Goal: Task Accomplishment & Management: Complete application form

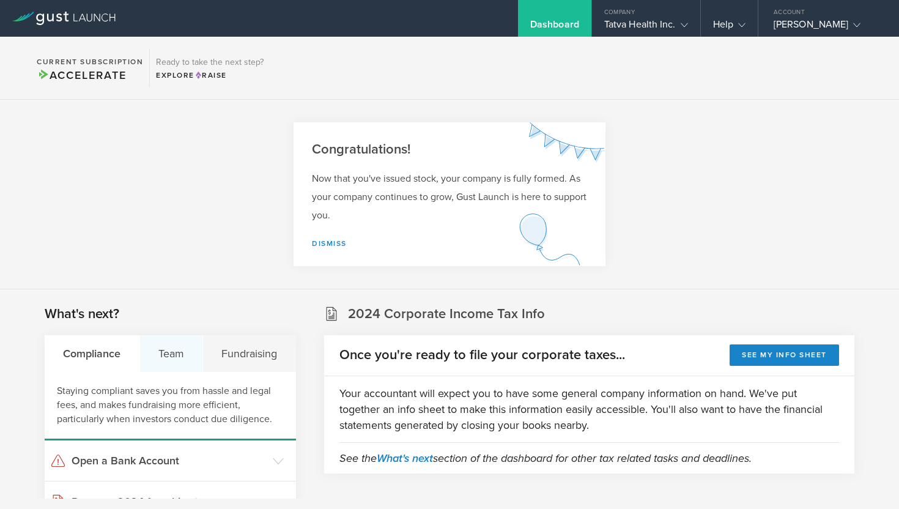
click at [177, 346] on div "Team" at bounding box center [172, 353] width 64 height 37
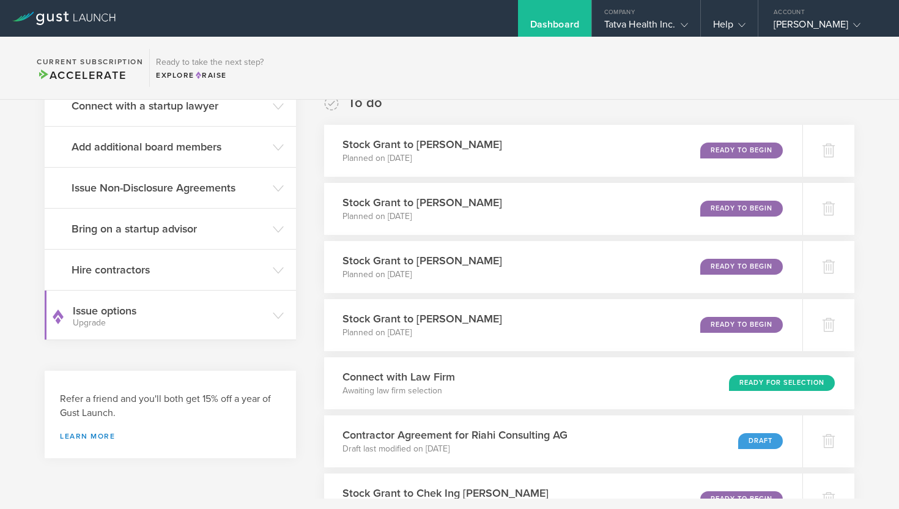
scroll to position [434, 0]
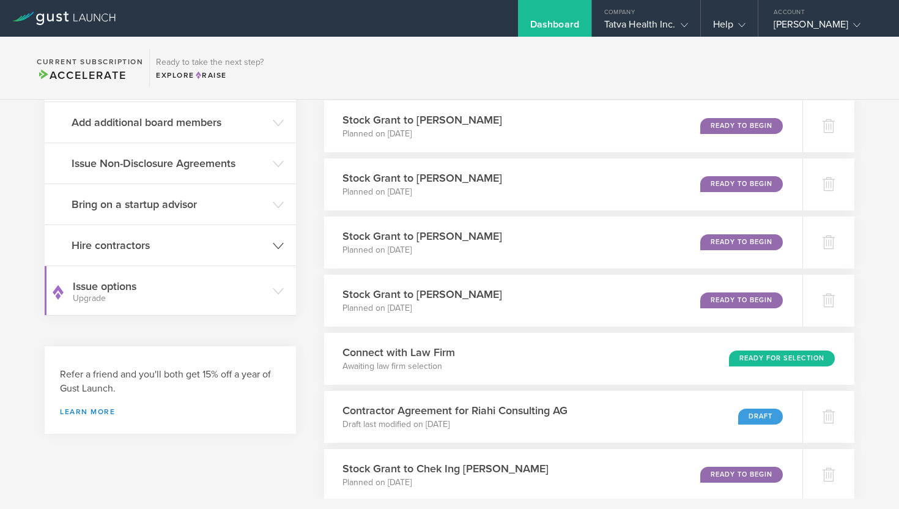
click at [275, 242] on icon at bounding box center [278, 245] width 11 height 11
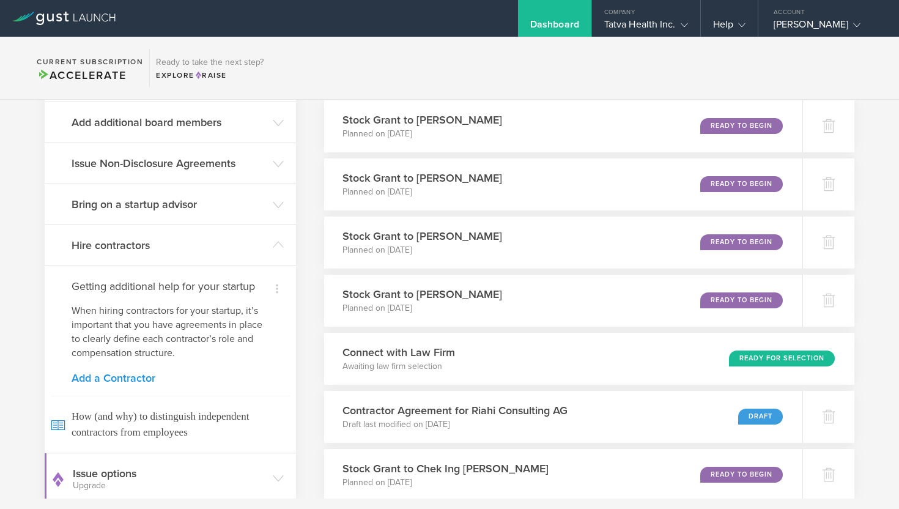
click at [136, 380] on link "Add a Contractor" at bounding box center [170, 377] width 197 height 11
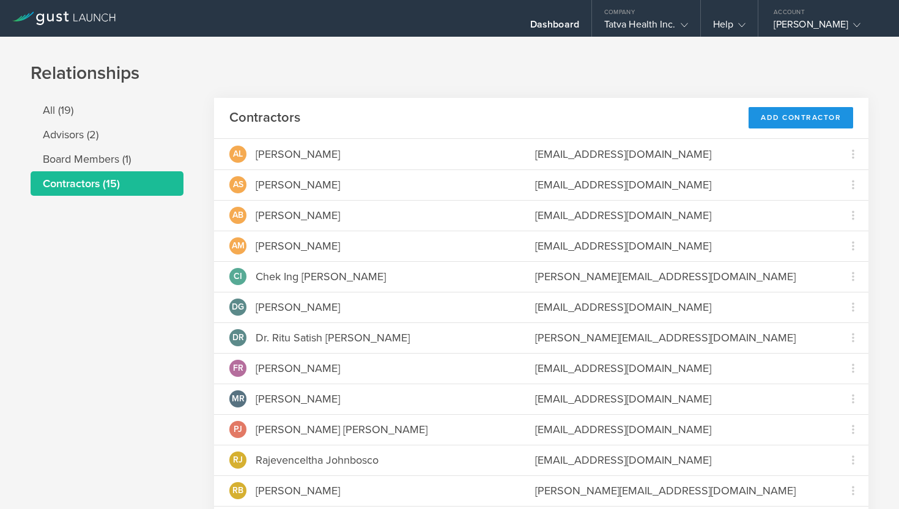
click at [790, 120] on div "Add Contractor" at bounding box center [800, 117] width 105 height 21
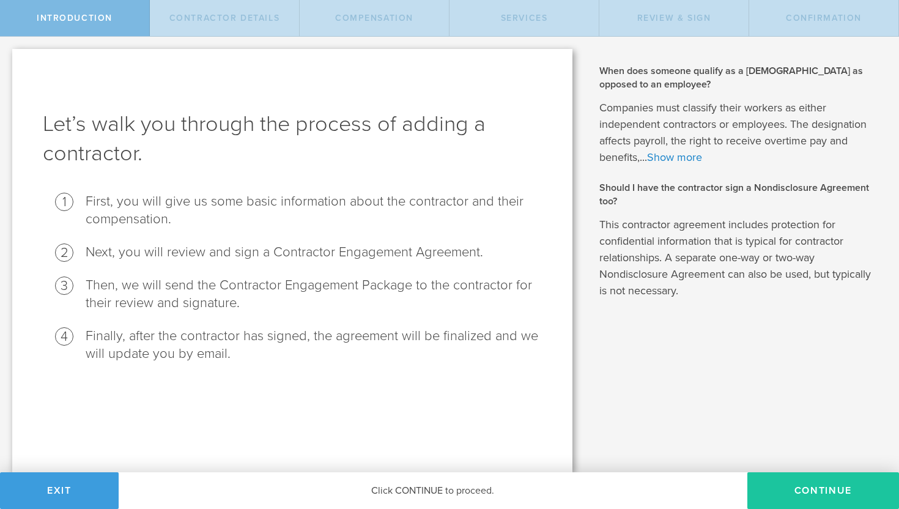
click at [798, 499] on button "Continue" at bounding box center [823, 490] width 152 height 37
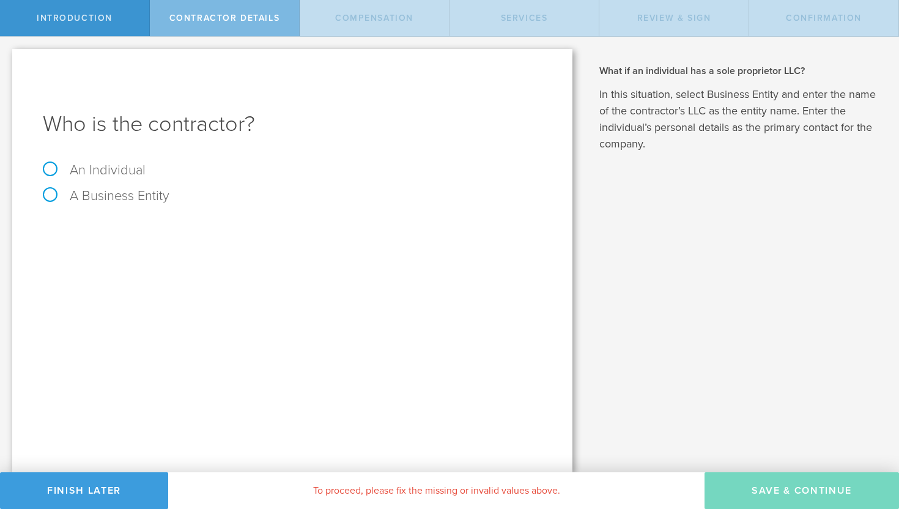
click at [48, 166] on label "An Individual" at bounding box center [94, 170] width 103 height 16
click at [8, 56] on input "An Individual" at bounding box center [4, 47] width 8 height 20
radio input "true"
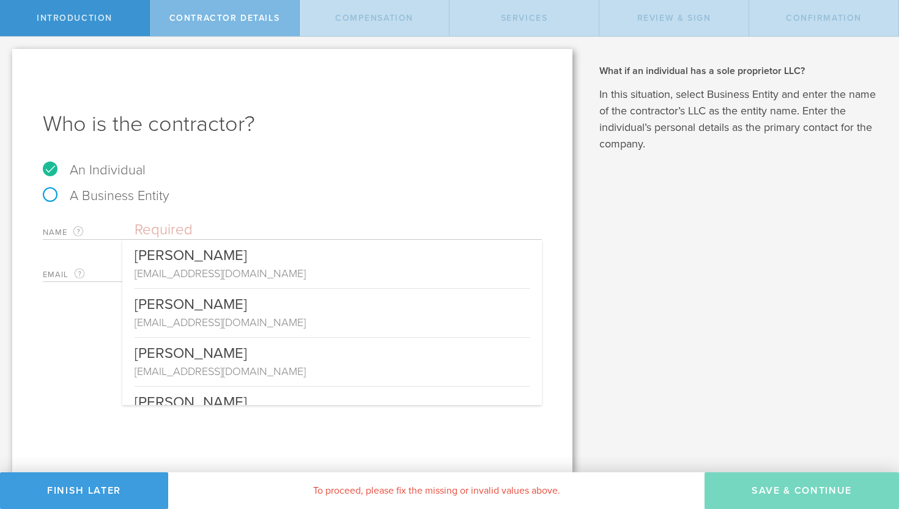
click at [172, 226] on input "text" at bounding box center [337, 230] width 407 height 18
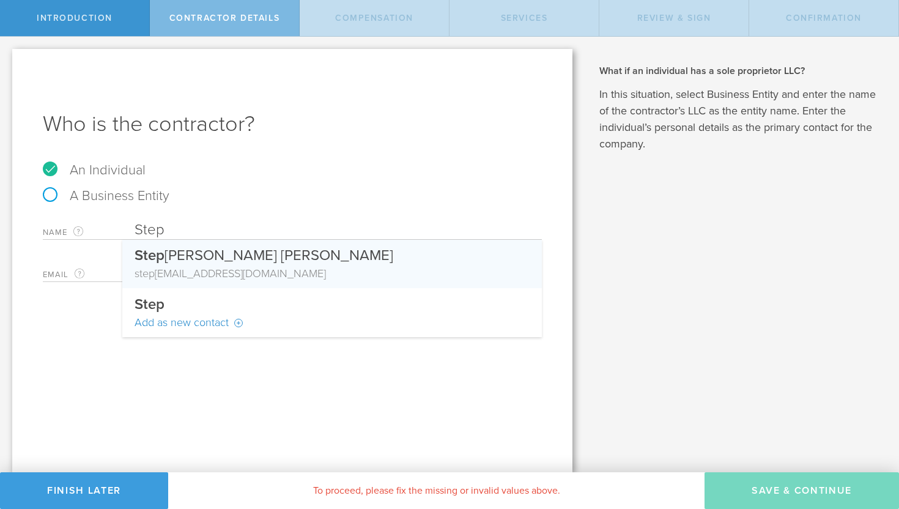
click at [211, 262] on div "Step hanie Cinthu Stephen Ambrose" at bounding box center [331, 253] width 395 height 26
type input "[PERSON_NAME] [PERSON_NAME]"
type input "[EMAIL_ADDRESS][DOMAIN_NAME]"
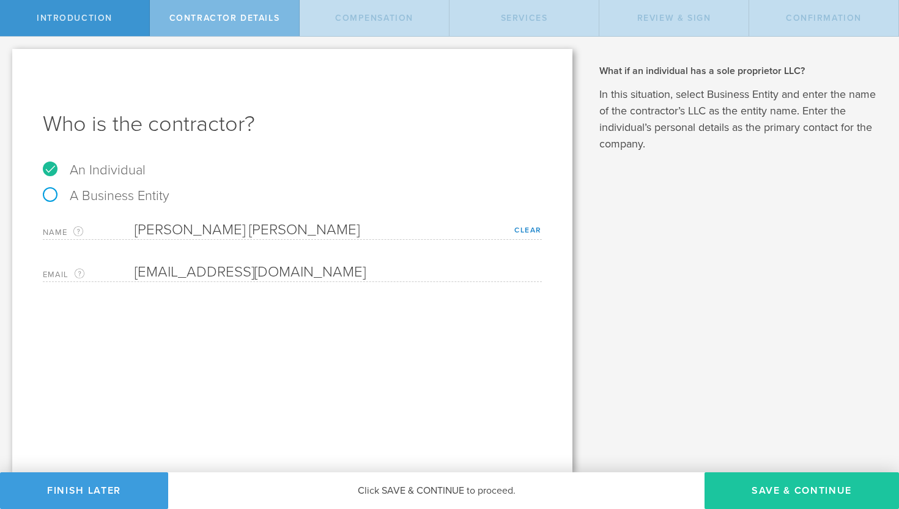
click at [761, 489] on button "Save & Continue" at bounding box center [801, 490] width 194 height 37
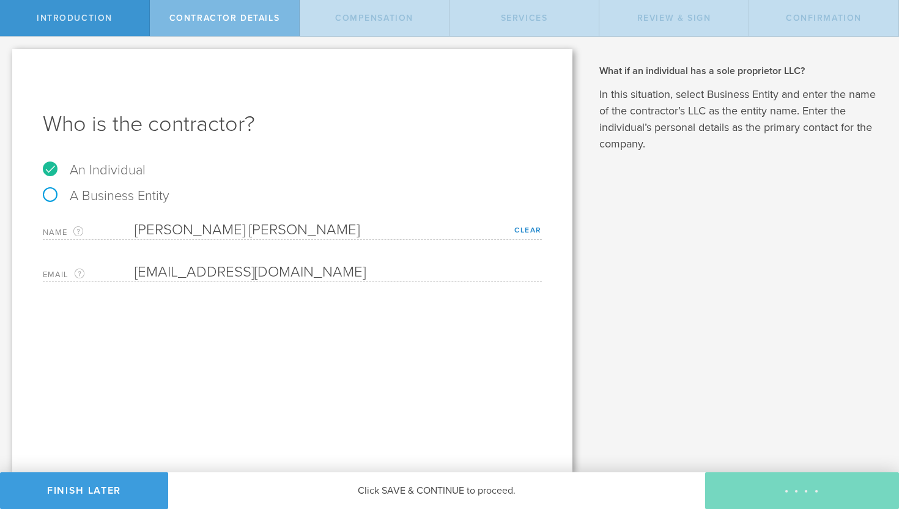
select select "none"
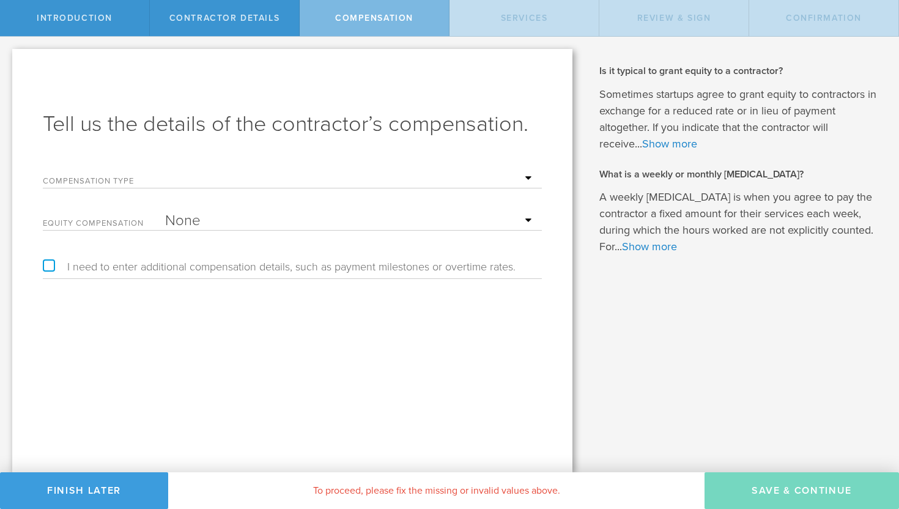
click at [527, 177] on select "Hourly Daily Weekly Retainer Monthly Retainer Project Flat Rate No cash compens…" at bounding box center [350, 178] width 370 height 18
select select "noCash"
click at [165, 169] on select "Hourly Daily Weekly Retainer Monthly Retainer Project Flat Rate No cash compens…" at bounding box center [350, 178] width 370 height 18
click at [528, 219] on select "None Stock Grant" at bounding box center [350, 221] width 370 height 18
select select "stock"
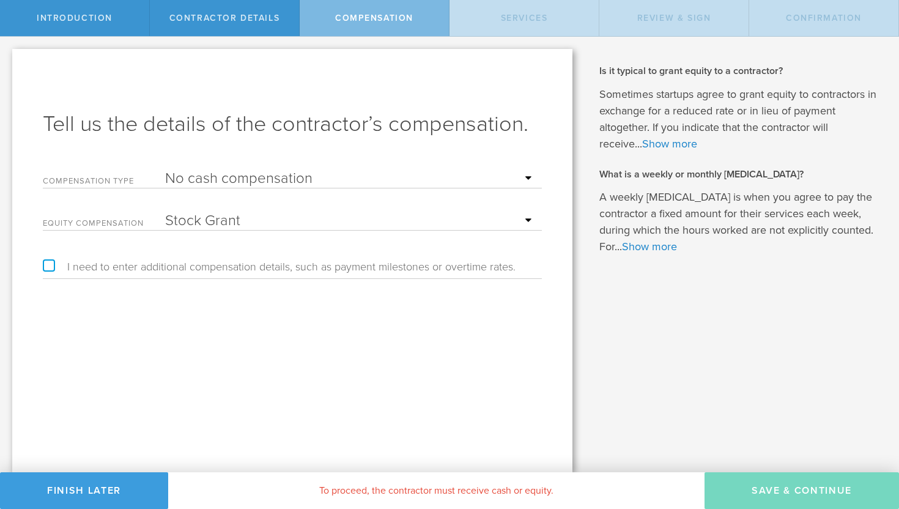
click at [165, 212] on select "None Stock Grant" at bounding box center [350, 221] width 370 height 18
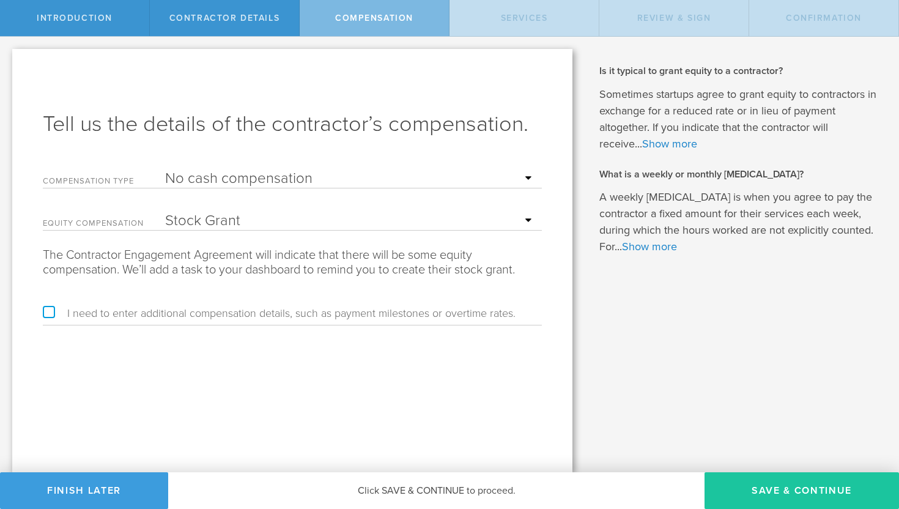
click at [807, 490] on button "Save & Continue" at bounding box center [801, 490] width 194 height 37
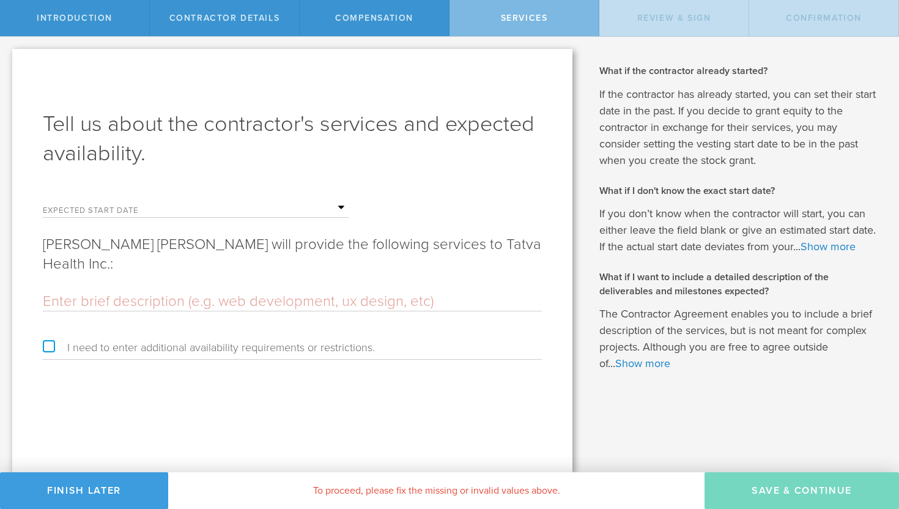
click at [344, 208] on input "text" at bounding box center [256, 208] width 183 height 18
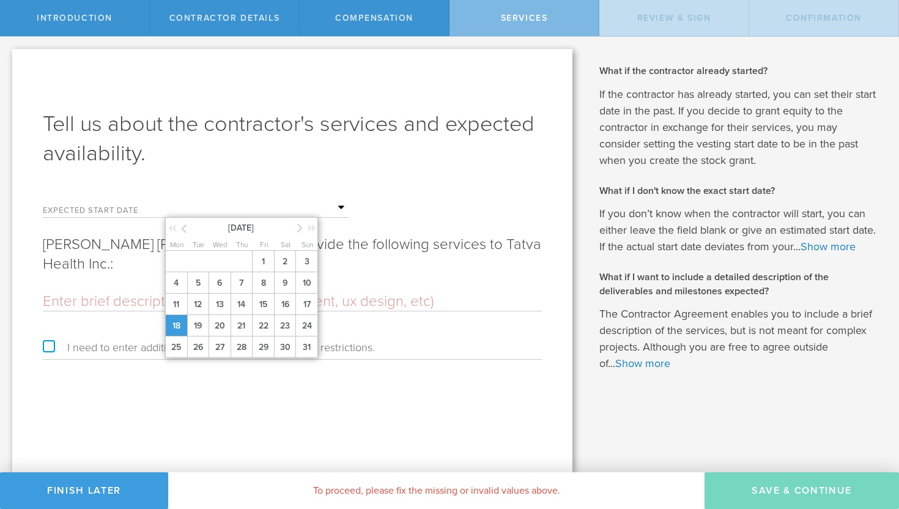
click at [174, 322] on span "18" at bounding box center [176, 325] width 22 height 21
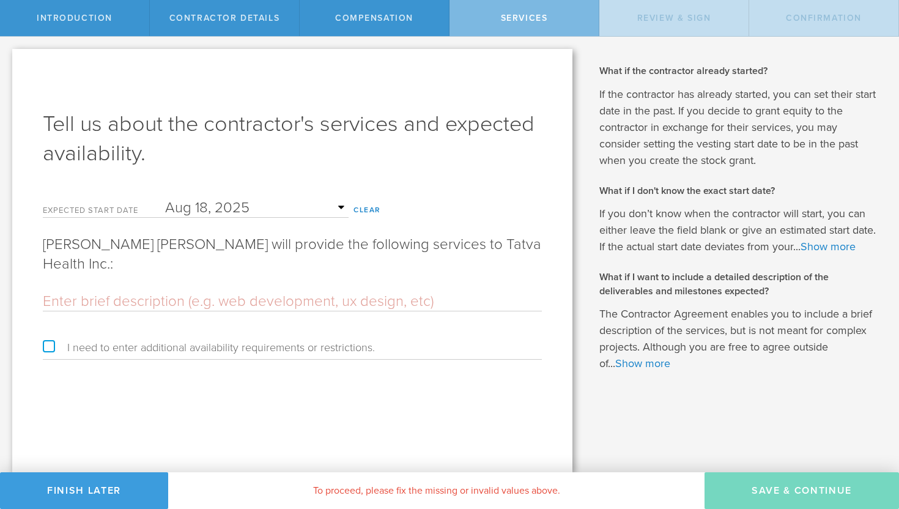
click at [183, 300] on input "text" at bounding box center [292, 301] width 499 height 18
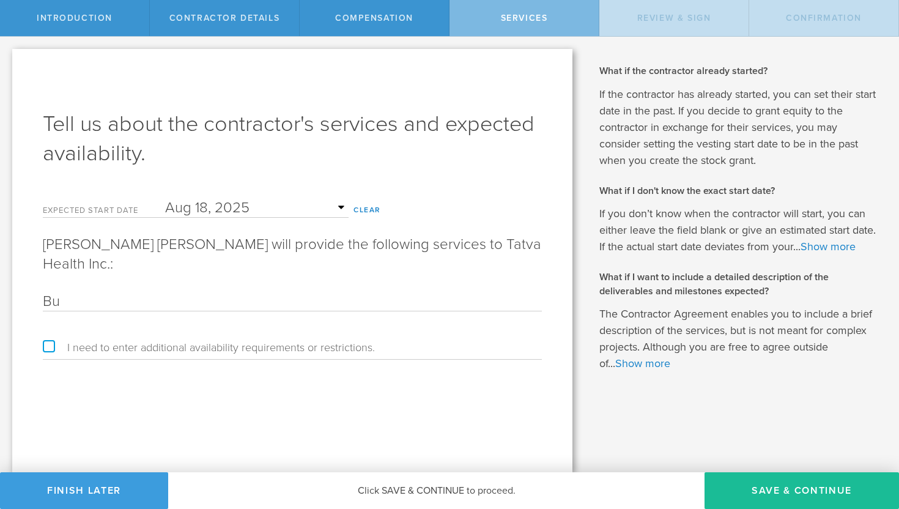
type input "B"
type input "Business Development and Partnerships"
click at [281, 403] on div "Tell us about the contractor's services and expected availability. Expected sta…" at bounding box center [292, 260] width 560 height 423
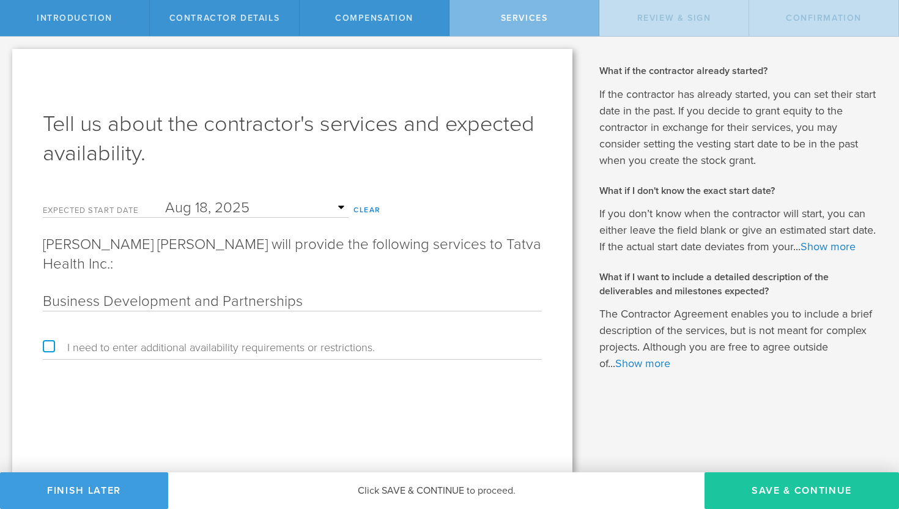
click at [791, 492] on button "Save & Continue" at bounding box center [801, 490] width 194 height 37
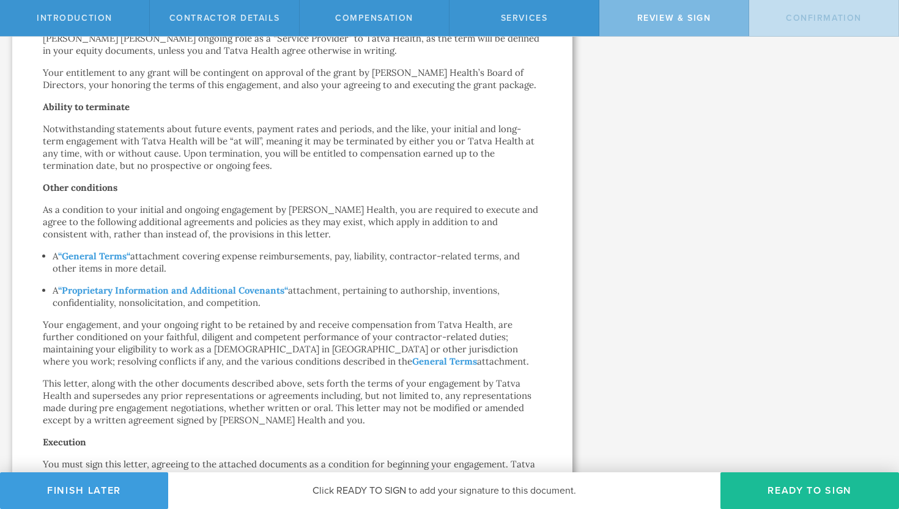
scroll to position [769, 0]
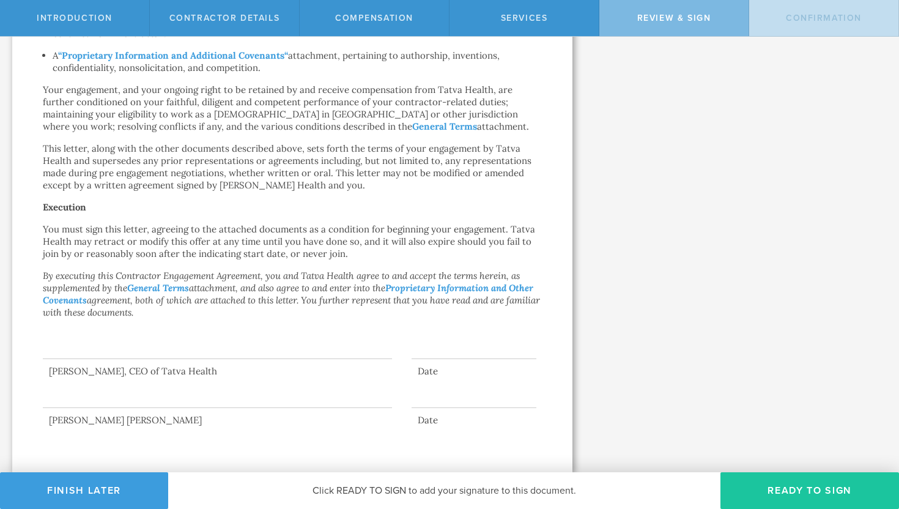
click at [767, 487] on button "Ready to Sign" at bounding box center [809, 490] width 179 height 37
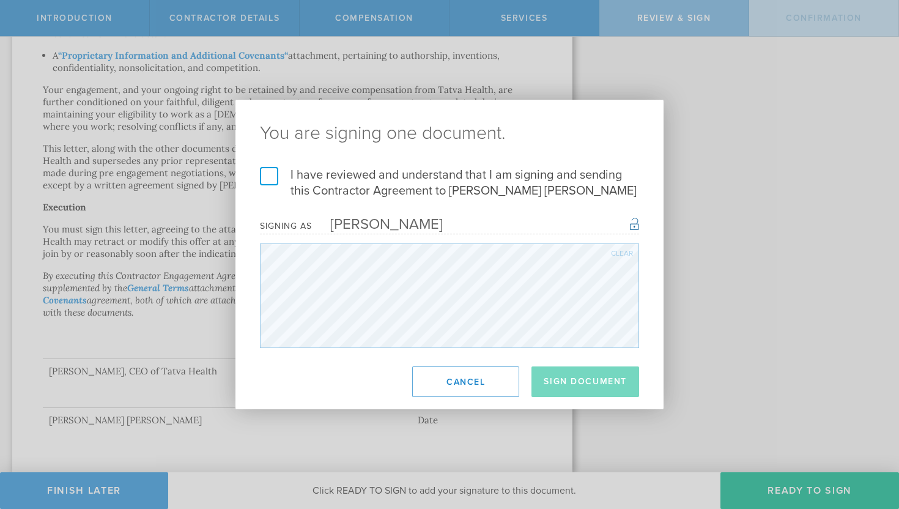
click at [268, 167] on label "I have reviewed and understand that I am signing and sending this Contractor Ag…" at bounding box center [449, 183] width 379 height 32
click at [0, 0] on input "I have reviewed and understand that I am signing and sending this Contractor Ag…" at bounding box center [0, 0] width 0 height 0
click at [573, 385] on button "Sign Document" at bounding box center [585, 381] width 108 height 31
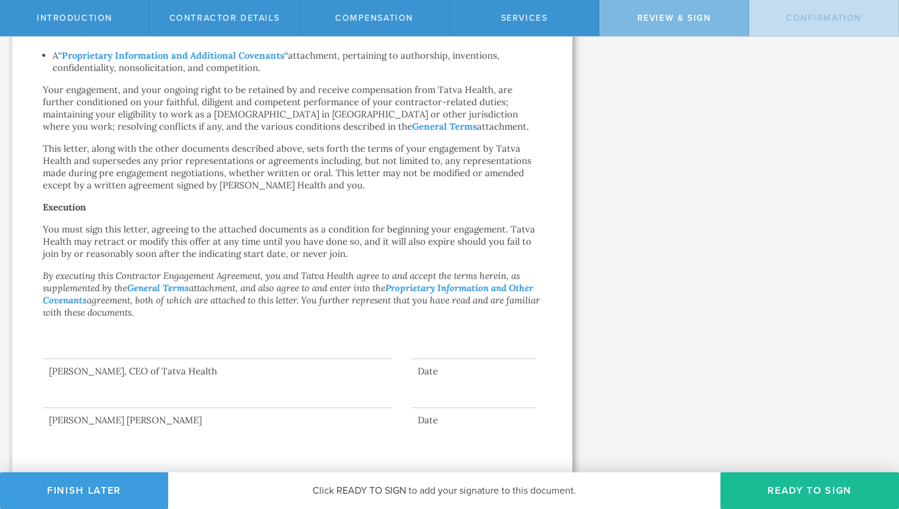
scroll to position [0, 0]
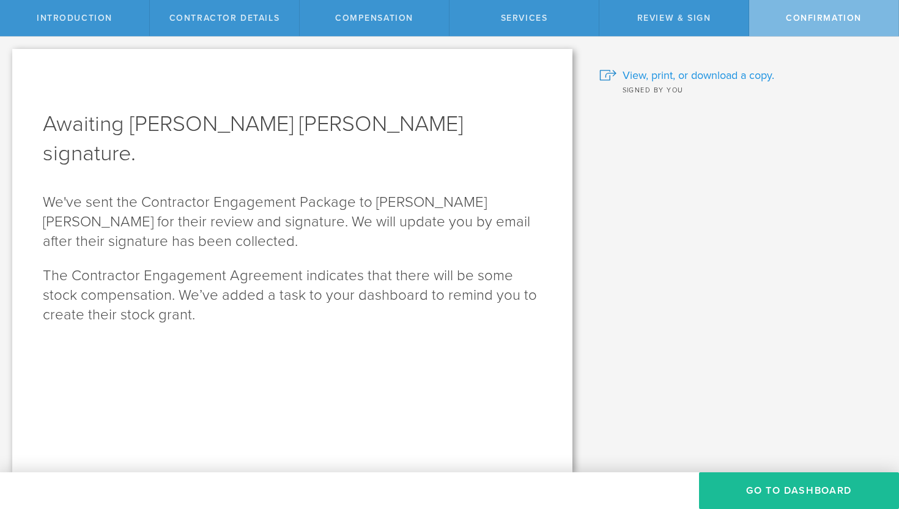
click at [733, 75] on span "View, print, or download a copy." at bounding box center [698, 75] width 152 height 16
click at [784, 484] on button "Go To Dashboard" at bounding box center [799, 490] width 200 height 37
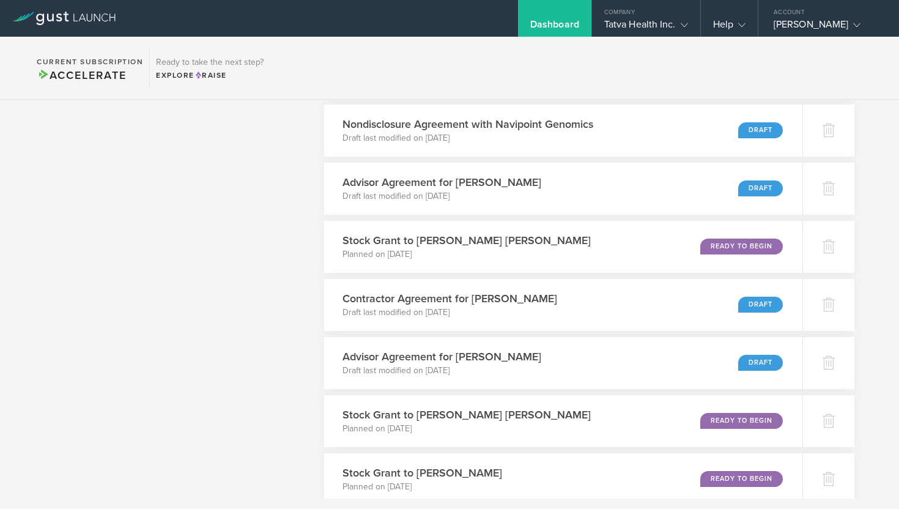
scroll to position [1135, 0]
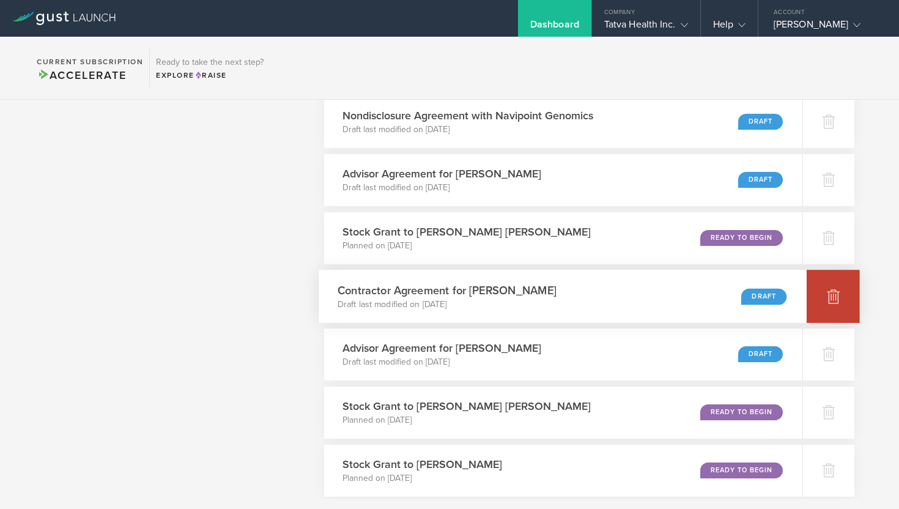
click at [833, 296] on icon at bounding box center [833, 297] width 13 height 12
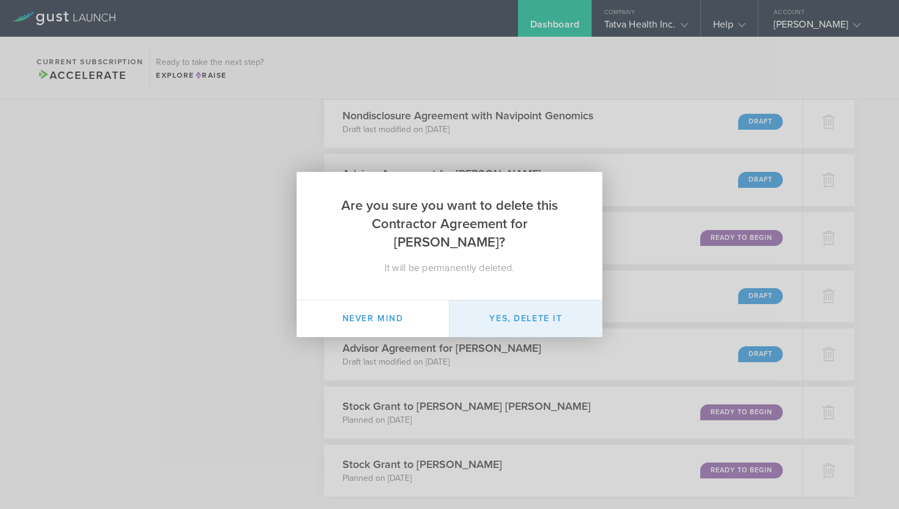
click at [559, 317] on button "Yes, delete it" at bounding box center [525, 318] width 153 height 37
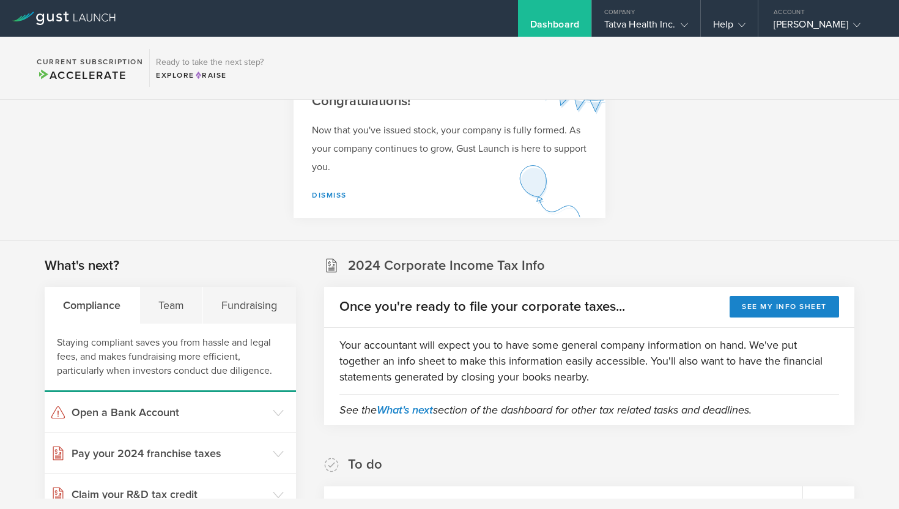
scroll to position [0, 0]
